Goal: Information Seeking & Learning: Learn about a topic

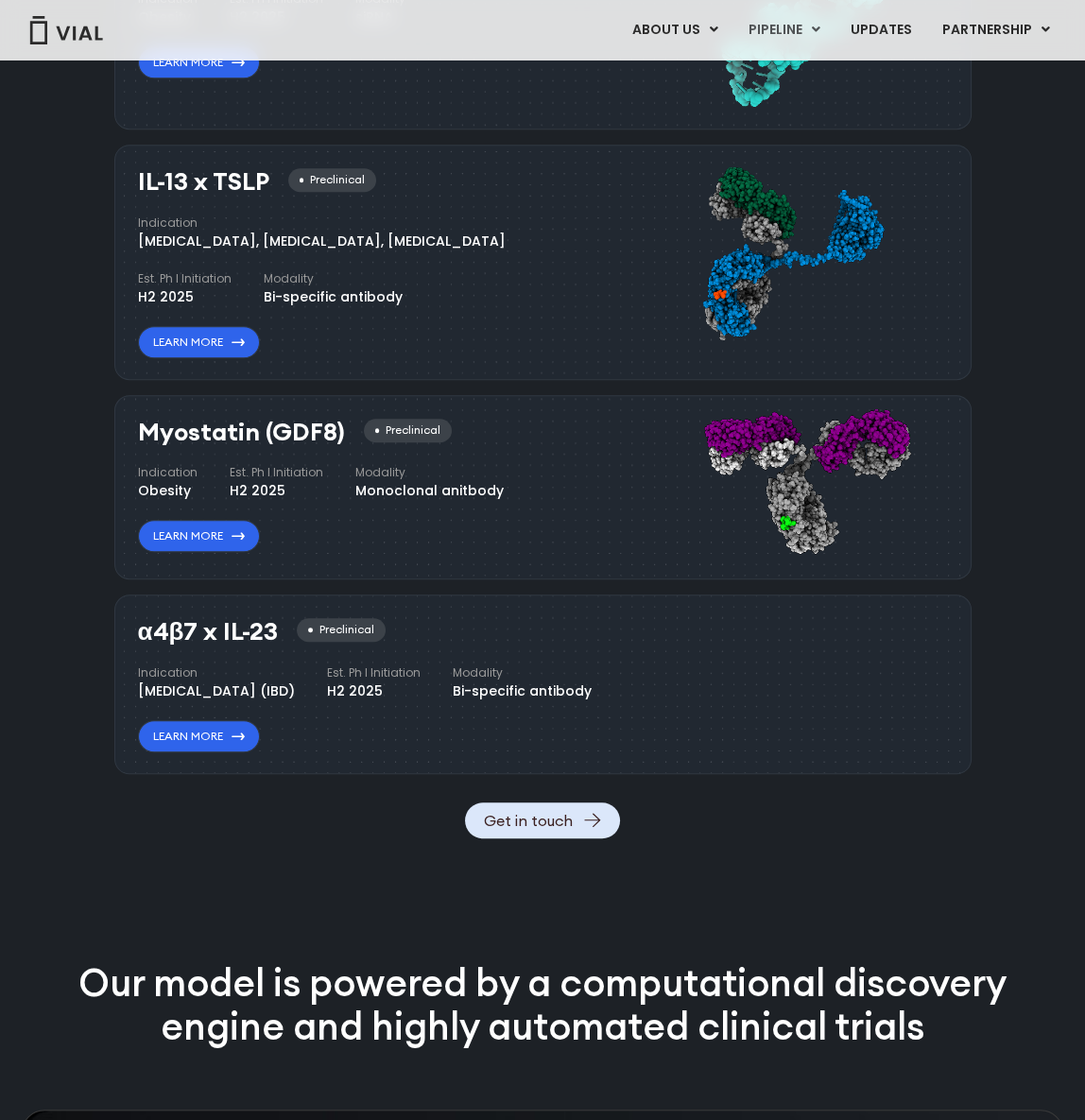
scroll to position [1795, 0]
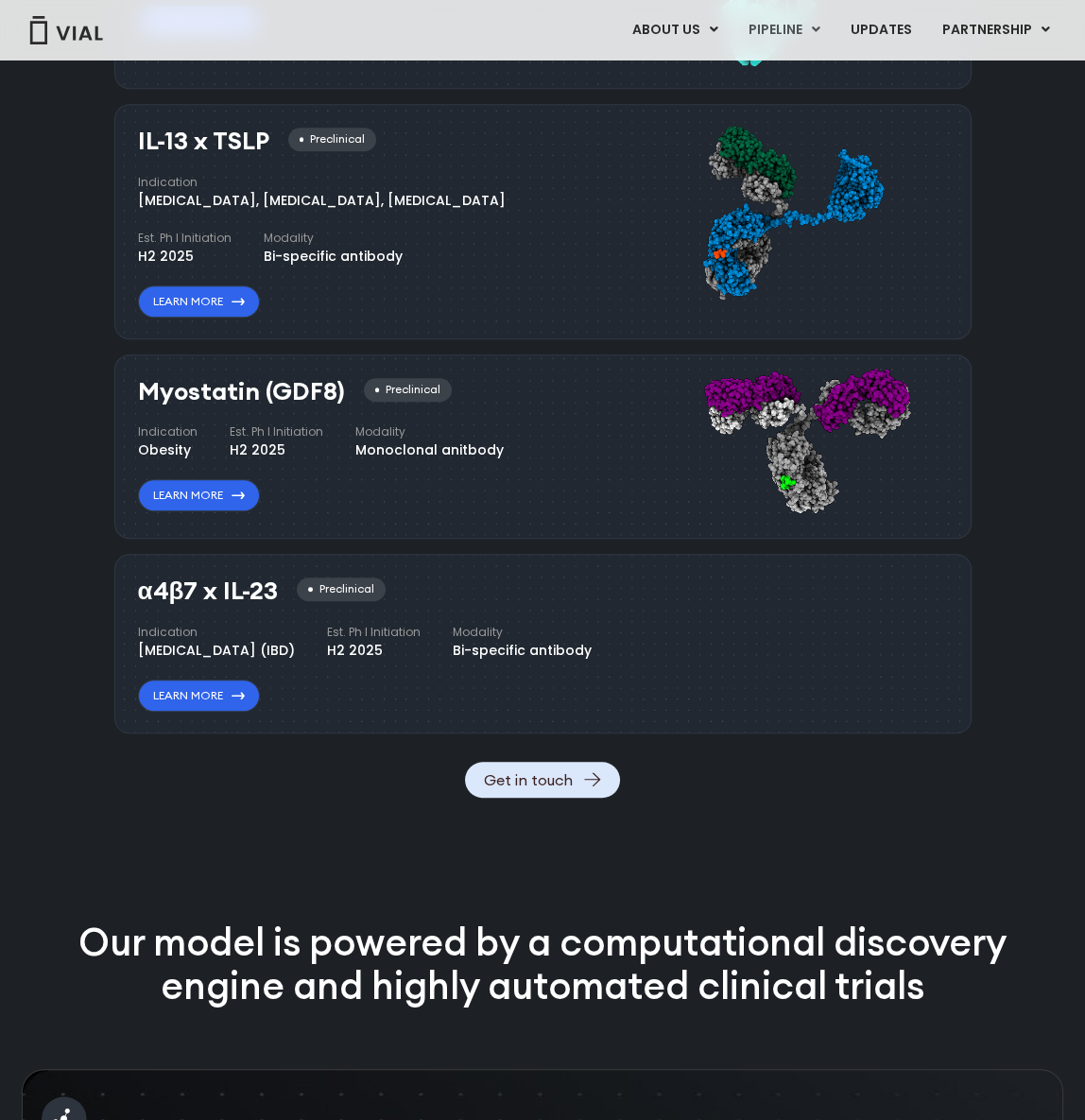
click at [402, 264] on div "IL-13 x TSLP Preclinical Indication Atopic Dermatitis, Asthma, Chronic Sinusiti…" at bounding box center [367, 222] width 457 height 190
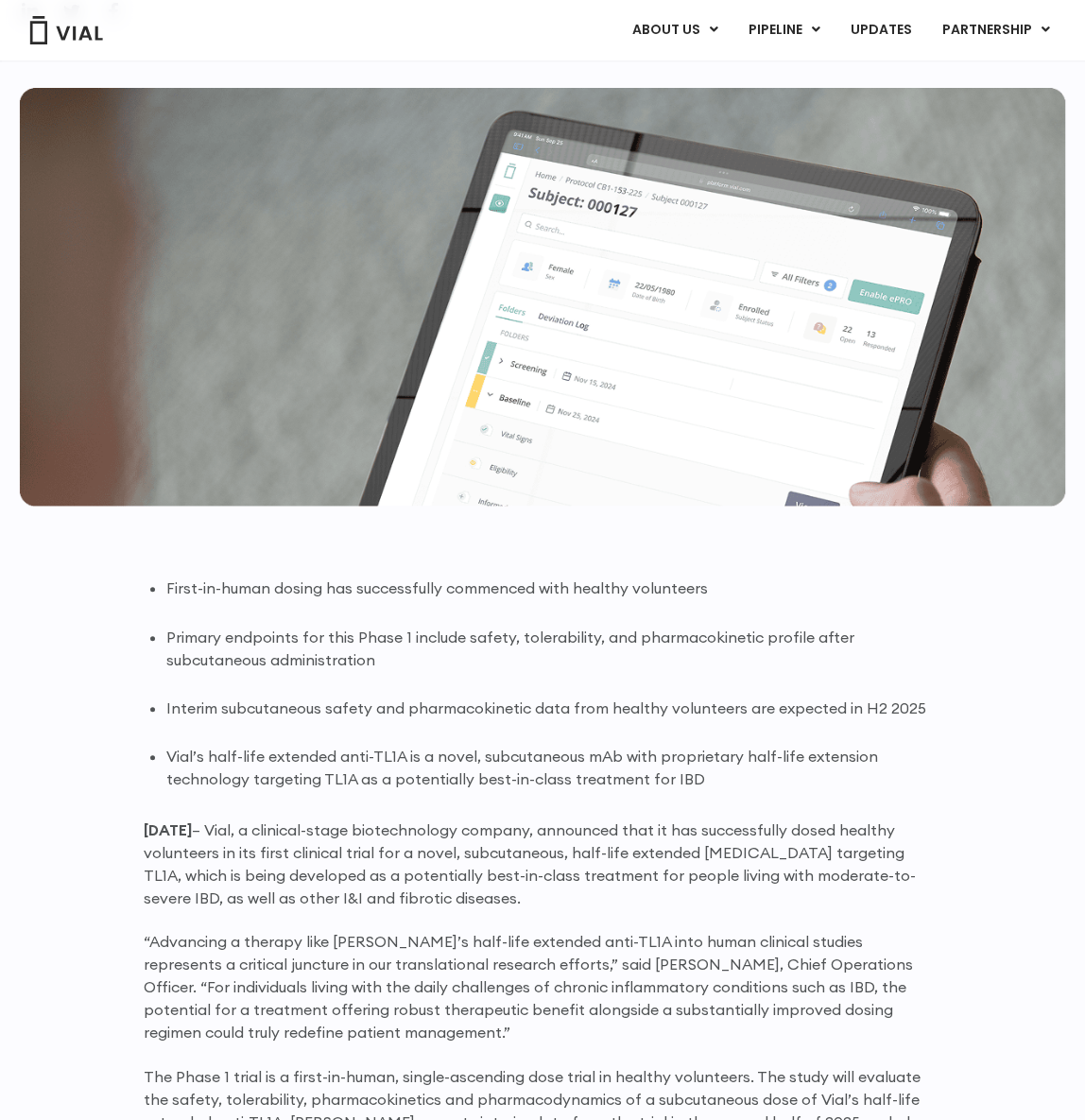
scroll to position [945, 0]
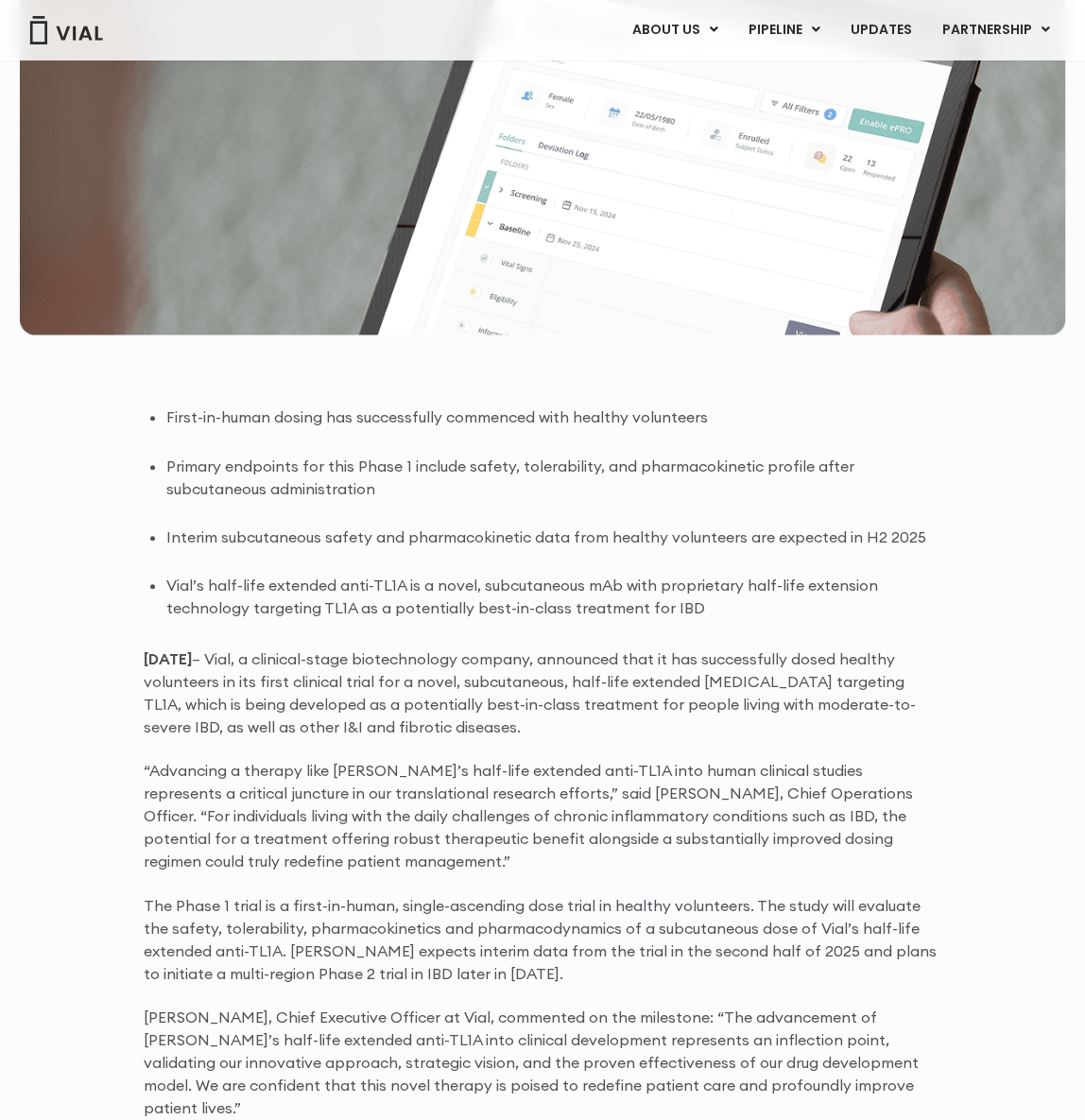
click at [239, 505] on ul "First-in-human dosing has successfully commenced with healthy volunteers Primar…" at bounding box center [554, 512] width 775 height 214
click at [452, 525] on li "Interim subcutaneous safety and pharmacokinetic data from healthy volunteers ar…" at bounding box center [554, 536] width 775 height 23
